Goal: Task Accomplishment & Management: Manage account settings

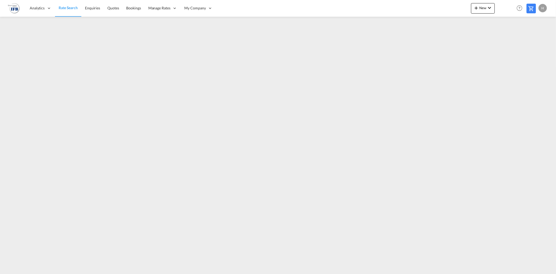
click at [543, 9] on div "H" at bounding box center [542, 8] width 8 height 8
click at [528, 37] on button "Logout" at bounding box center [536, 40] width 34 height 10
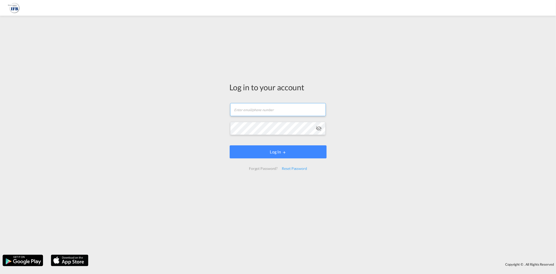
click at [249, 112] on input "text" at bounding box center [278, 109] width 96 height 13
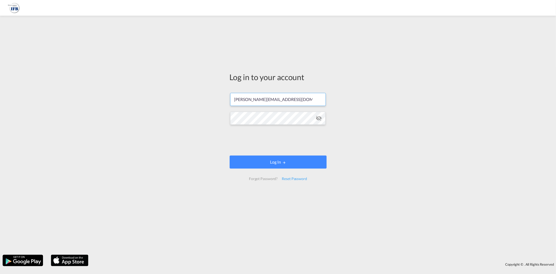
type input "[PERSON_NAME][EMAIL_ADDRESS][DOMAIN_NAME]"
click at [283, 159] on button "Log In" at bounding box center [278, 161] width 97 height 13
